Goal: Navigation & Orientation: Find specific page/section

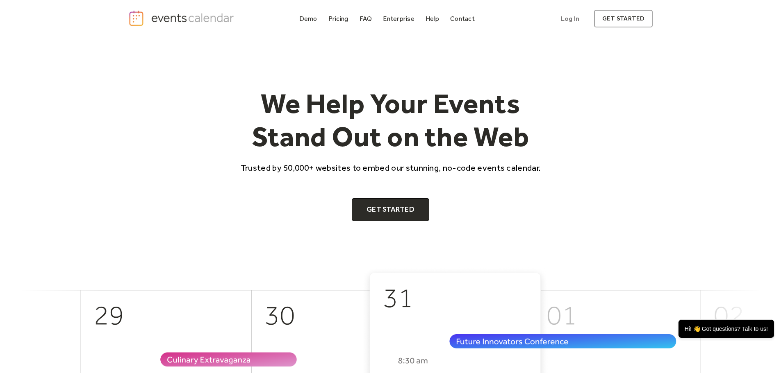
click at [308, 18] on div "Demo" at bounding box center [308, 18] width 18 height 5
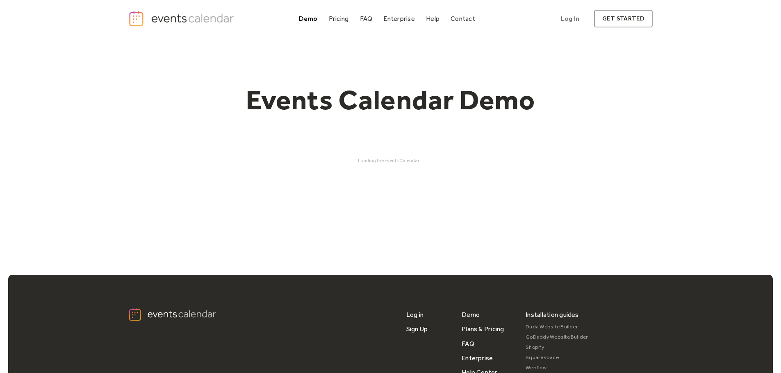
click at [312, 18] on div "Demo" at bounding box center [308, 18] width 19 height 5
click at [168, 19] on img "home" at bounding box center [182, 18] width 108 height 17
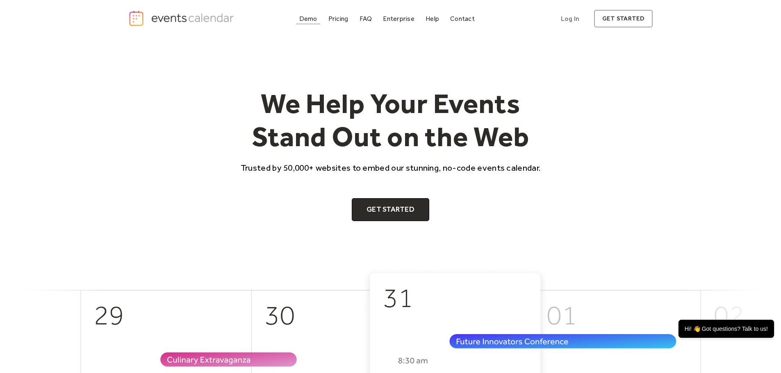
click at [308, 18] on div "Demo" at bounding box center [308, 18] width 18 height 5
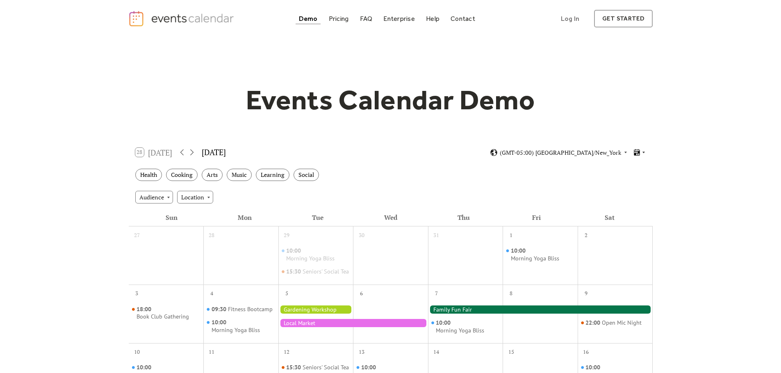
click at [645, 154] on icon at bounding box center [643, 152] width 5 height 5
click at [677, 136] on div "Events Calendar Demo Loading the Events Calendar..." at bounding box center [390, 346] width 781 height 618
click at [643, 150] on icon at bounding box center [643, 152] width 5 height 5
click at [621, 182] on span "Cards" at bounding box center [626, 180] width 15 height 9
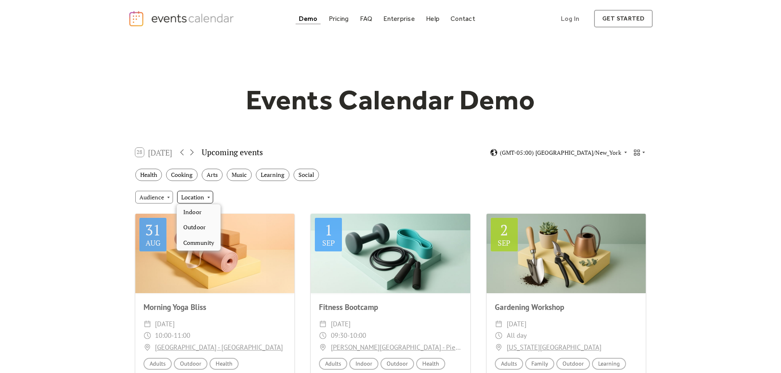
click at [209, 194] on div "Location" at bounding box center [195, 197] width 36 height 12
click at [251, 195] on div "Audience Location" at bounding box center [391, 197] width 524 height 22
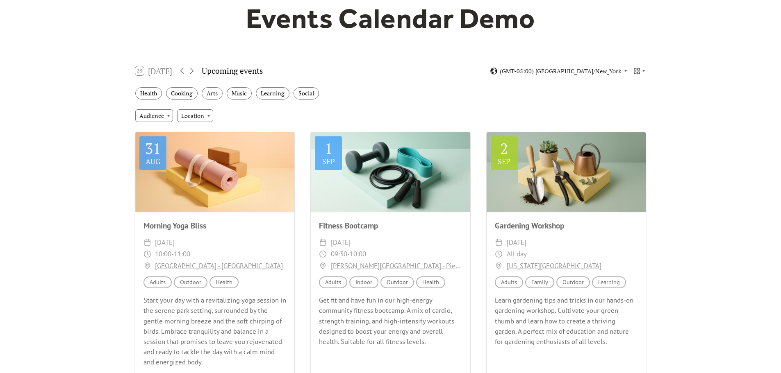
scroll to position [82, 0]
click at [644, 68] on div at bounding box center [639, 71] width 13 height 8
click at [632, 80] on span "Month" at bounding box center [627, 83] width 17 height 9
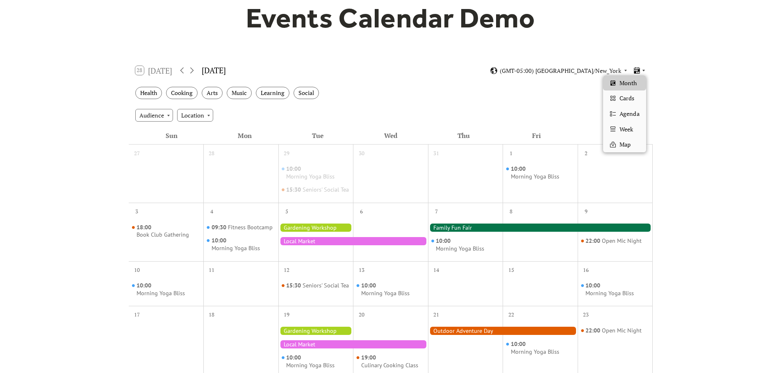
click at [643, 71] on icon at bounding box center [643, 70] width 5 height 5
click at [627, 99] on span "Cards" at bounding box center [626, 98] width 15 height 9
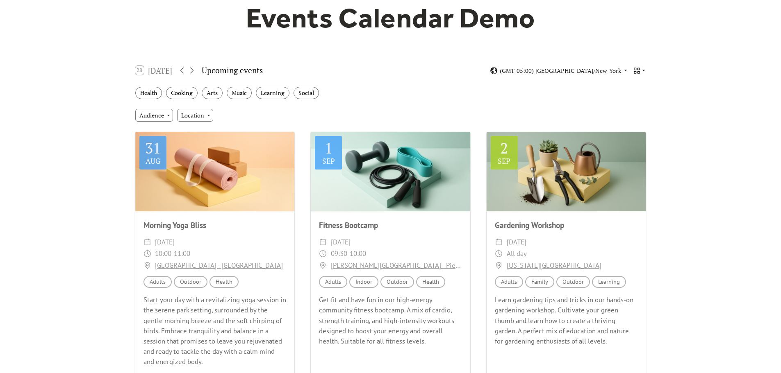
click at [643, 70] on icon at bounding box center [643, 70] width 5 height 5
click at [630, 114] on span "Agenda" at bounding box center [629, 113] width 20 height 9
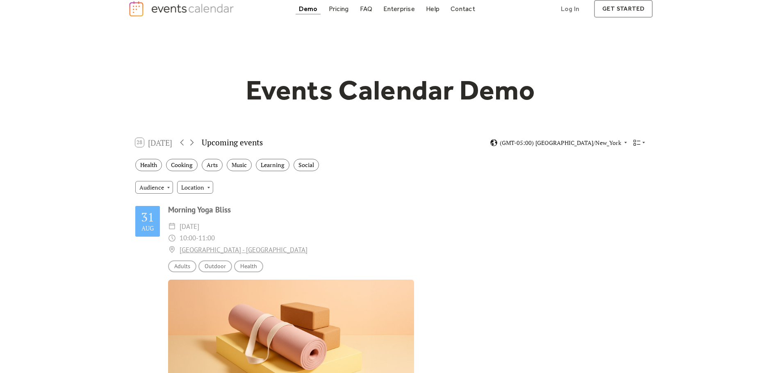
scroll to position [0, 0]
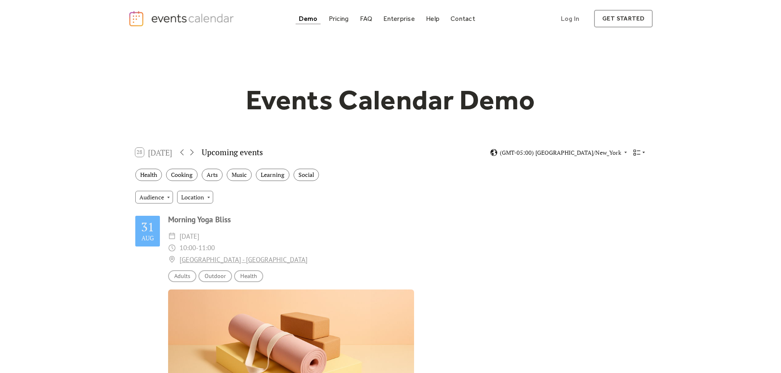
click at [645, 151] on icon at bounding box center [643, 152] width 5 height 5
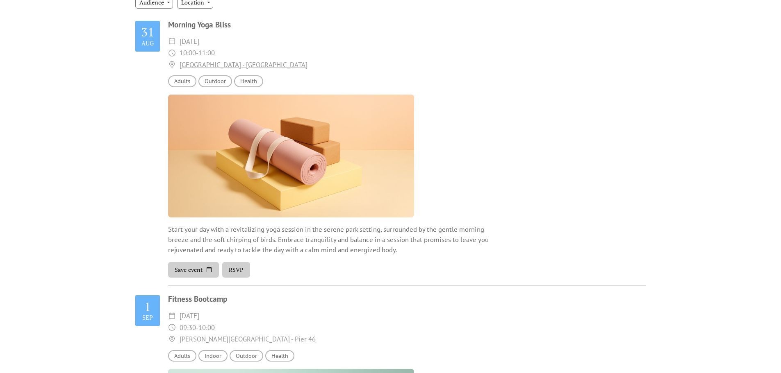
scroll to position [123, 0]
